Goal: Check status: Check status

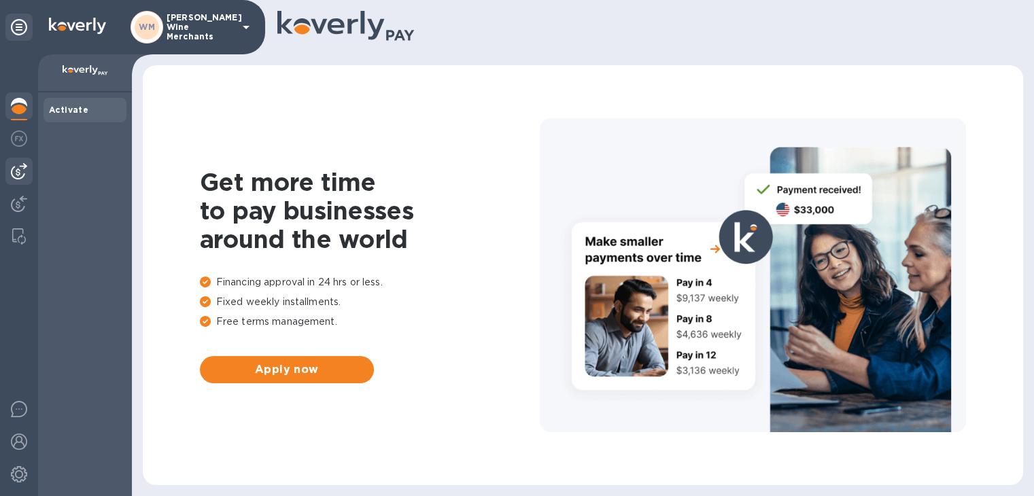
click at [24, 171] on img at bounding box center [19, 171] width 16 height 16
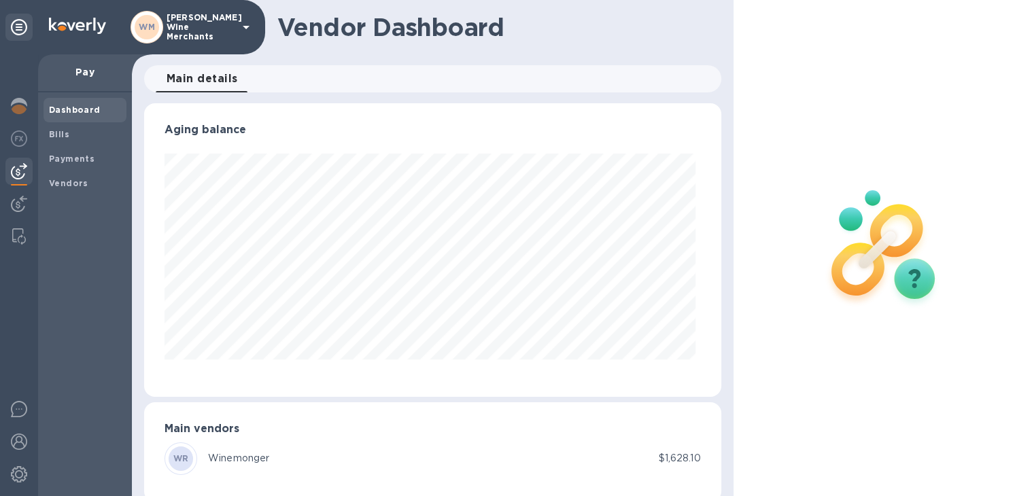
scroll to position [294, 571]
click at [67, 128] on span "Bills" at bounding box center [59, 135] width 20 height 14
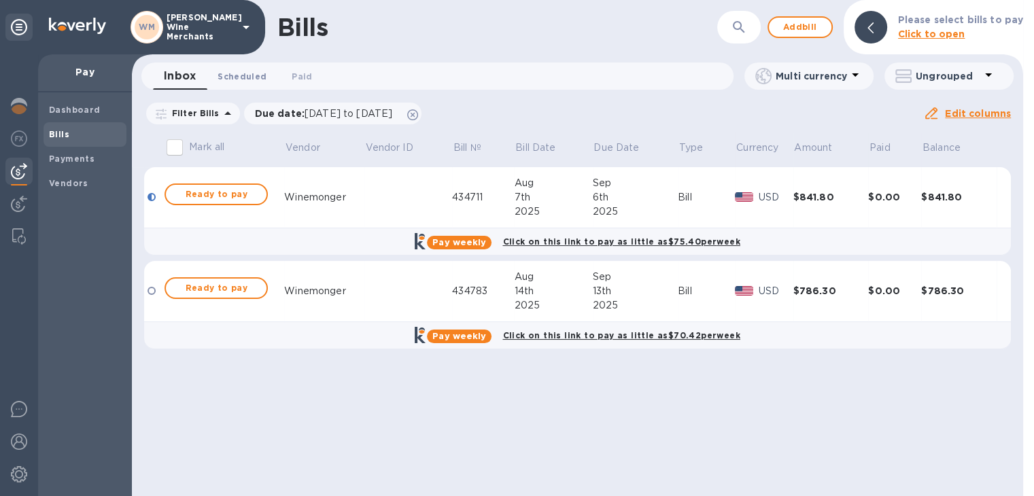
click at [242, 75] on span "Scheduled 0" at bounding box center [241, 76] width 49 height 14
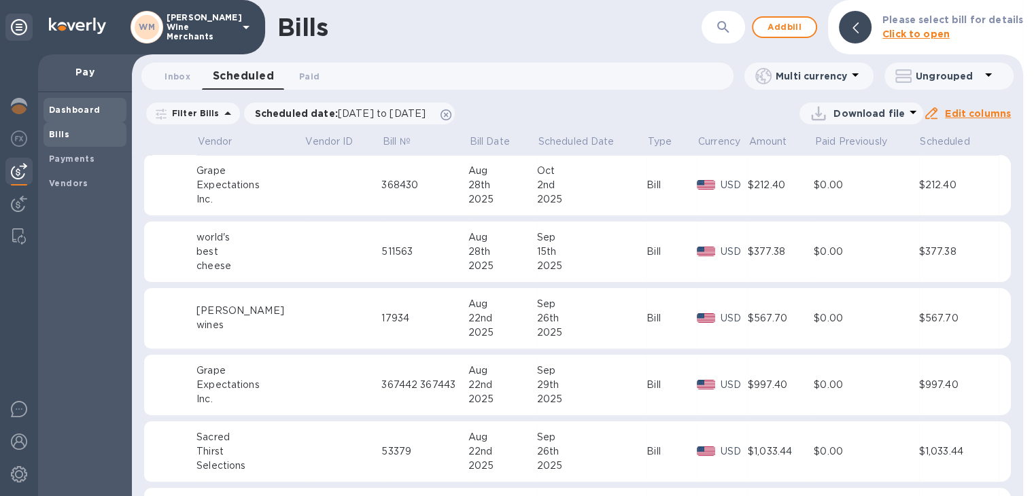
click at [84, 99] on div "Dashboard" at bounding box center [84, 110] width 83 height 24
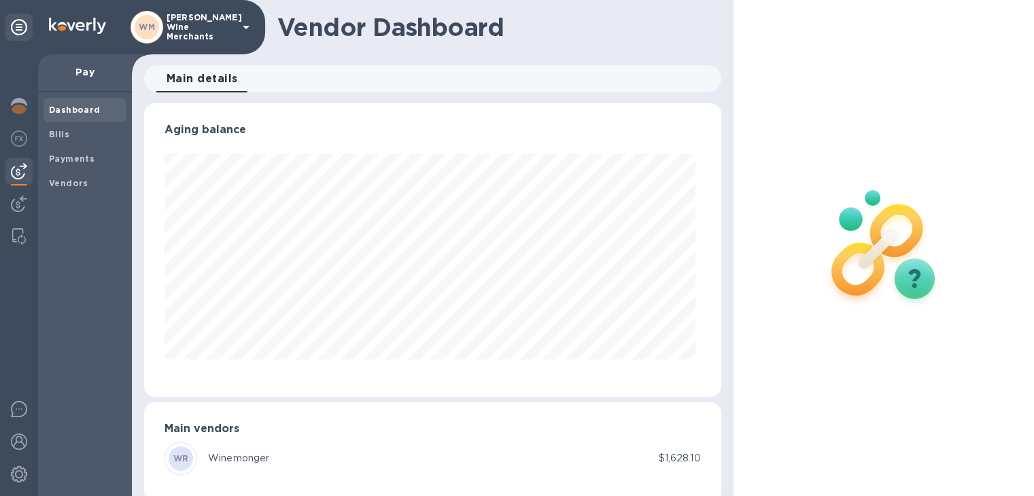
scroll to position [294, 571]
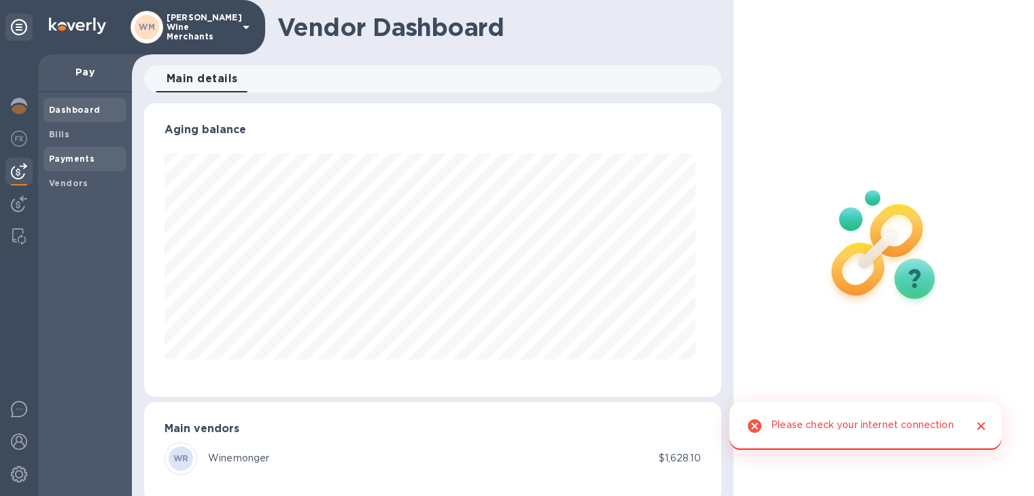
click at [58, 154] on b "Payments" at bounding box center [72, 159] width 46 height 10
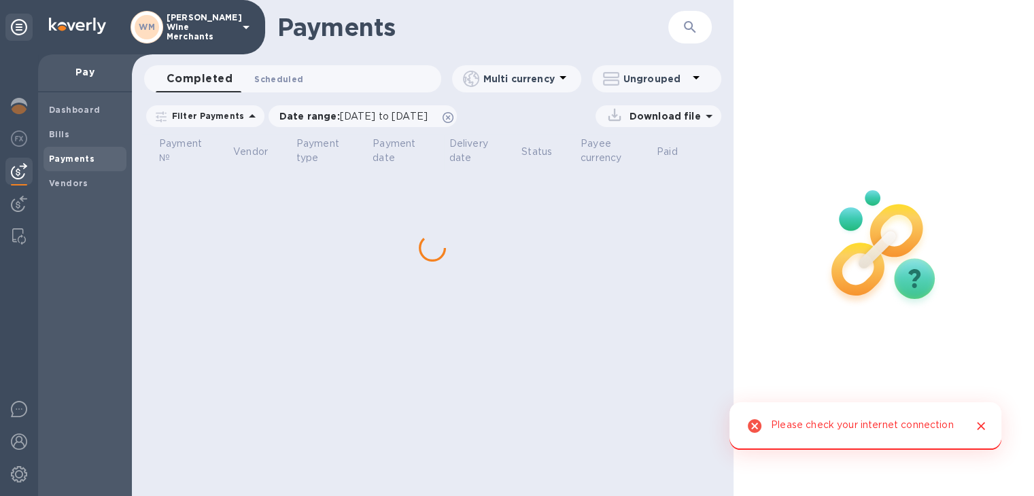
click at [280, 84] on span "Scheduled 0" at bounding box center [278, 79] width 49 height 14
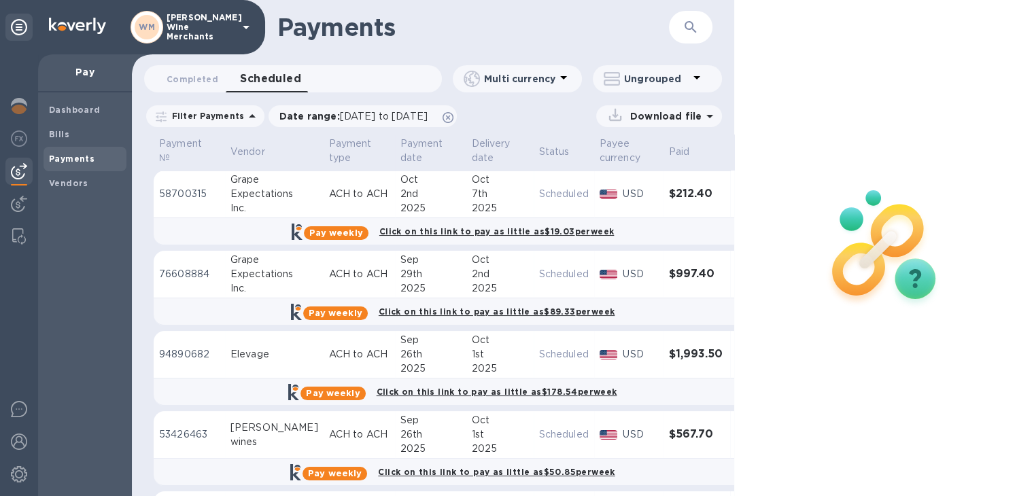
click at [694, 29] on icon "button" at bounding box center [690, 27] width 16 height 16
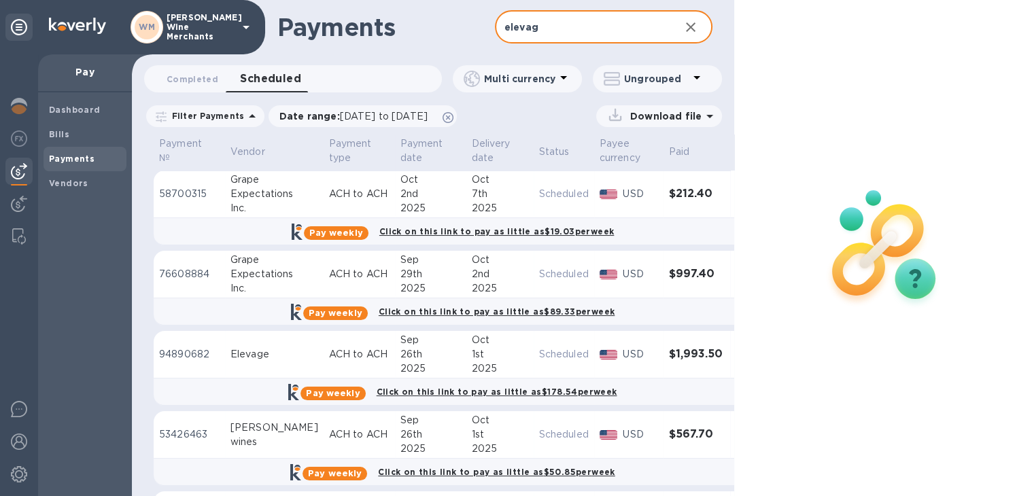
type input "elevag"
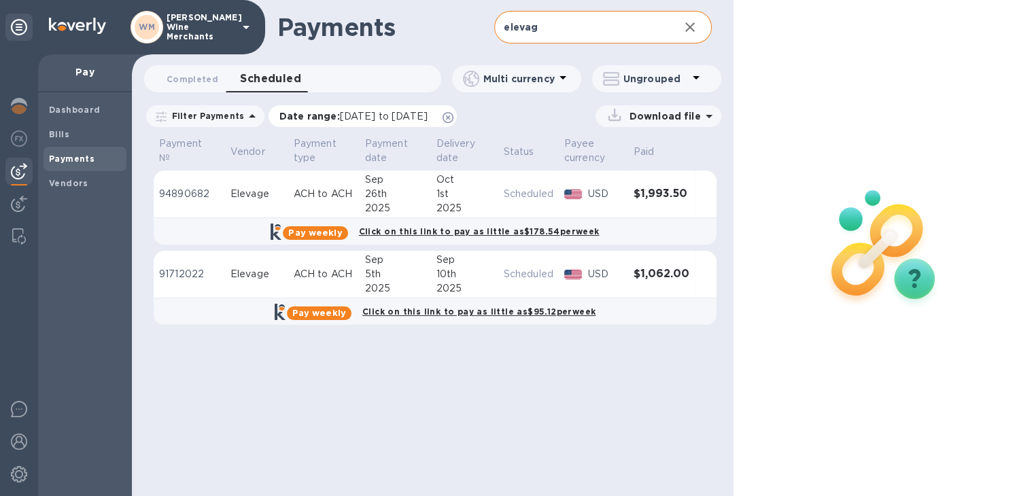
click at [378, 111] on span "[DATE] to [DATE]" at bounding box center [384, 116] width 88 height 11
click at [181, 84] on span "Completed 0" at bounding box center [192, 79] width 52 height 14
